Goal: Task Accomplishment & Management: Complete application form

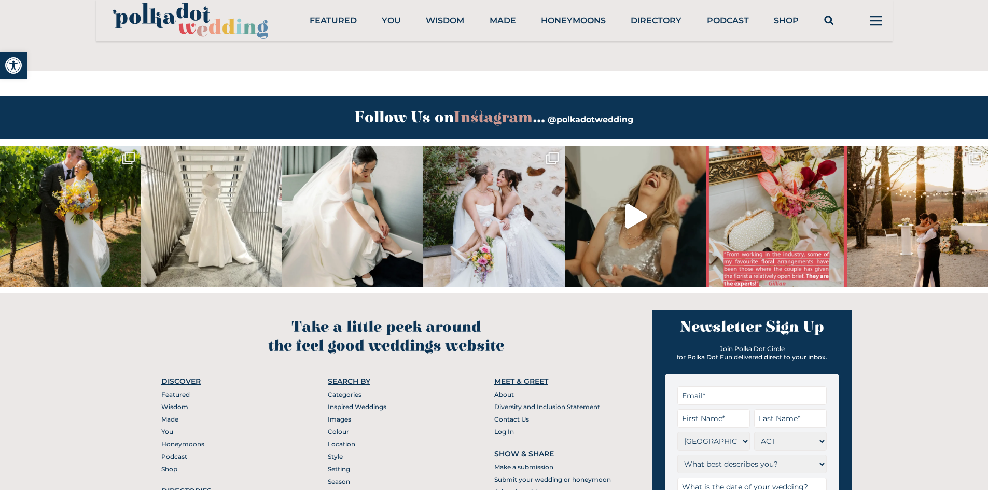
scroll to position [4131, 0]
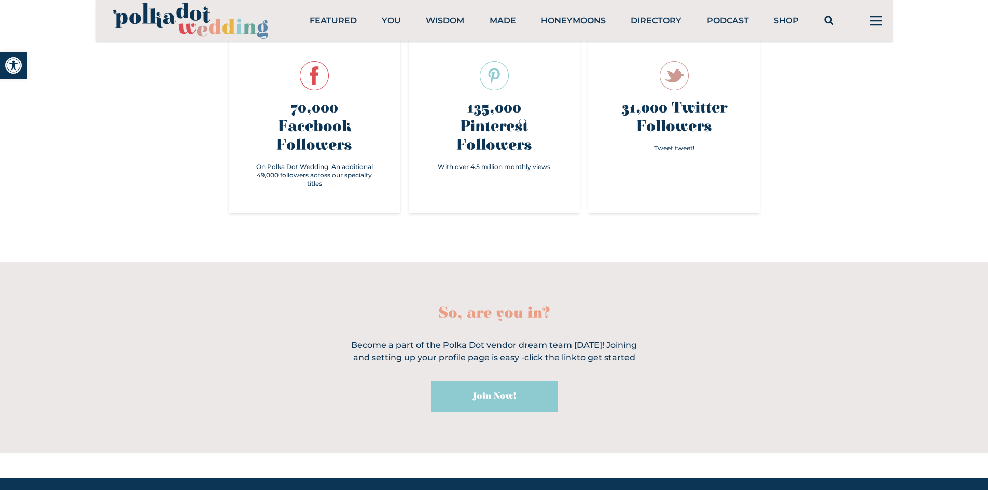
drag, startPoint x: 414, startPoint y: 447, endPoint x: 422, endPoint y: 371, distance: 76.1
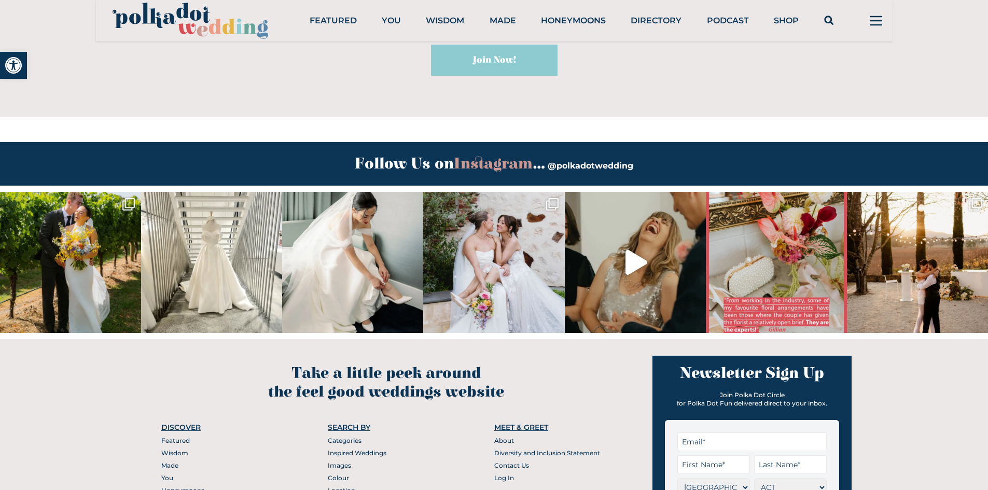
scroll to position [3940, 0]
click at [497, 436] on ul "About Diversity and Inclusion Statement Contact Us Log In" at bounding box center [552, 461] width 117 height 50
click at [502, 461] on link "Contact Us" at bounding box center [511, 465] width 35 height 8
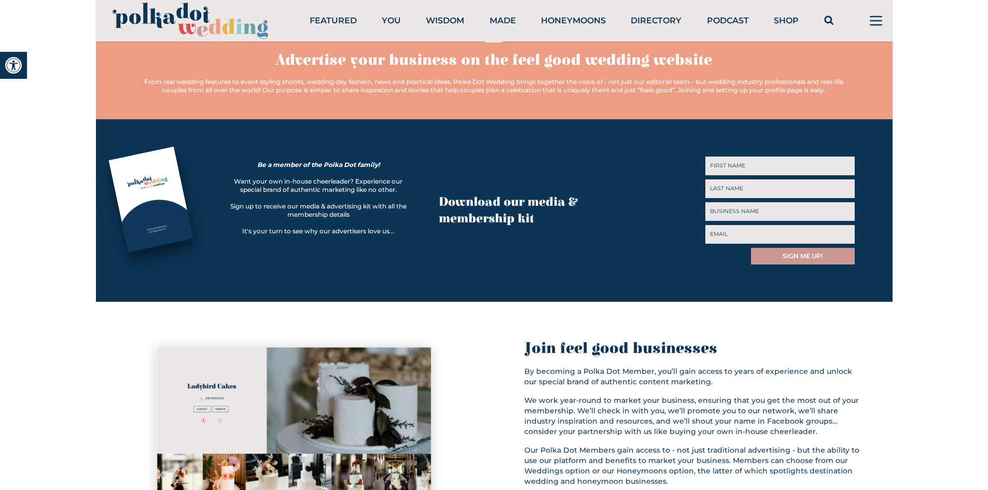
scroll to position [363, 0]
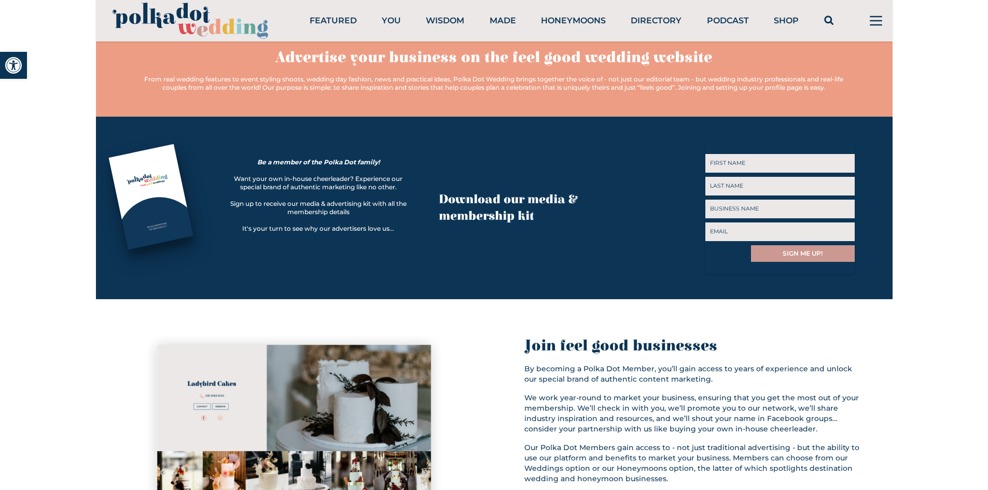
click at [767, 148] on div "FIRST NAME First LAST NAME Last Business Name Email Name This field is for vali…" at bounding box center [779, 208] width 149 height 133
click at [758, 180] on input "Last" at bounding box center [779, 186] width 149 height 19
type input "[PERSON_NAME]"
click at [746, 166] on input "First" at bounding box center [779, 163] width 149 height 19
type input "[PERSON_NAME]"
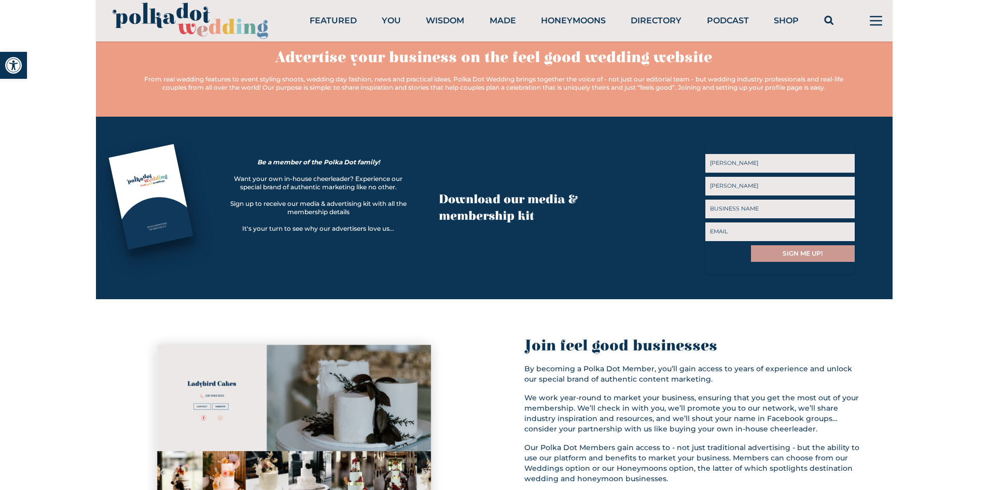
click at [763, 206] on input "Business Name" at bounding box center [779, 209] width 149 height 19
type input "Zentury Media"
click at [790, 225] on input "Email" at bounding box center [779, 232] width 149 height 19
type input "[PERSON_NAME][EMAIL_ADDRESS][DOMAIN_NAME]"
click at [795, 249] on input "SIGN ME UP!" at bounding box center [803, 253] width 104 height 17
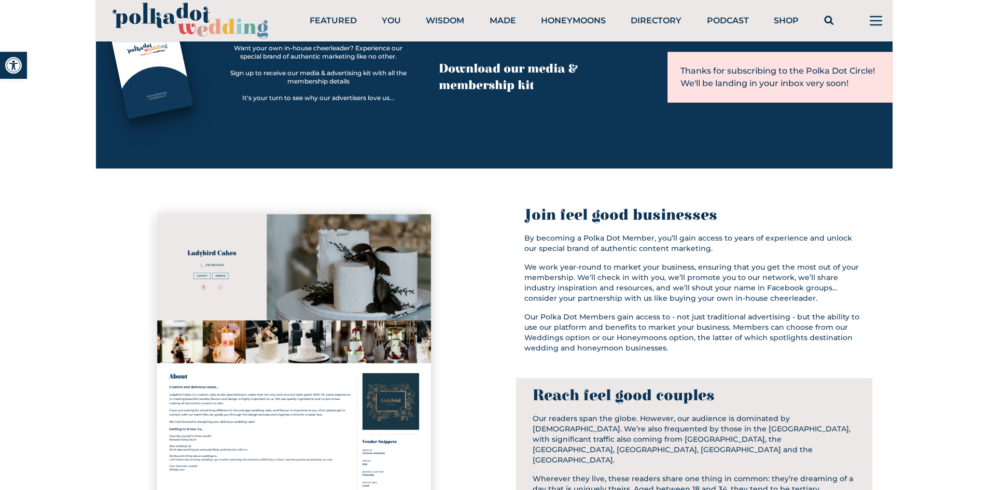
scroll to position [0, 0]
